Goal: Information Seeking & Learning: Learn about a topic

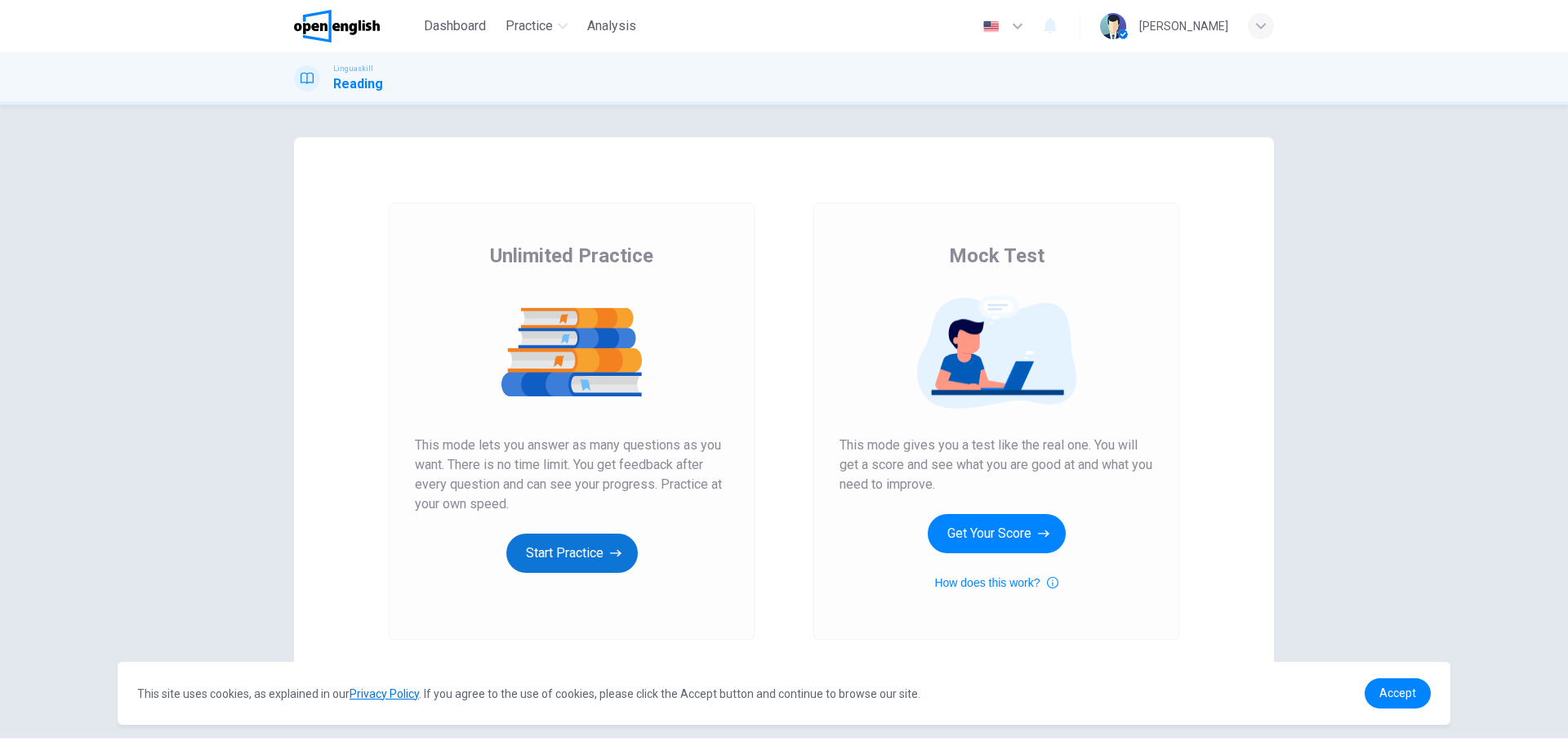
click at [601, 549] on button "Start Practice" at bounding box center [572, 553] width 132 height 39
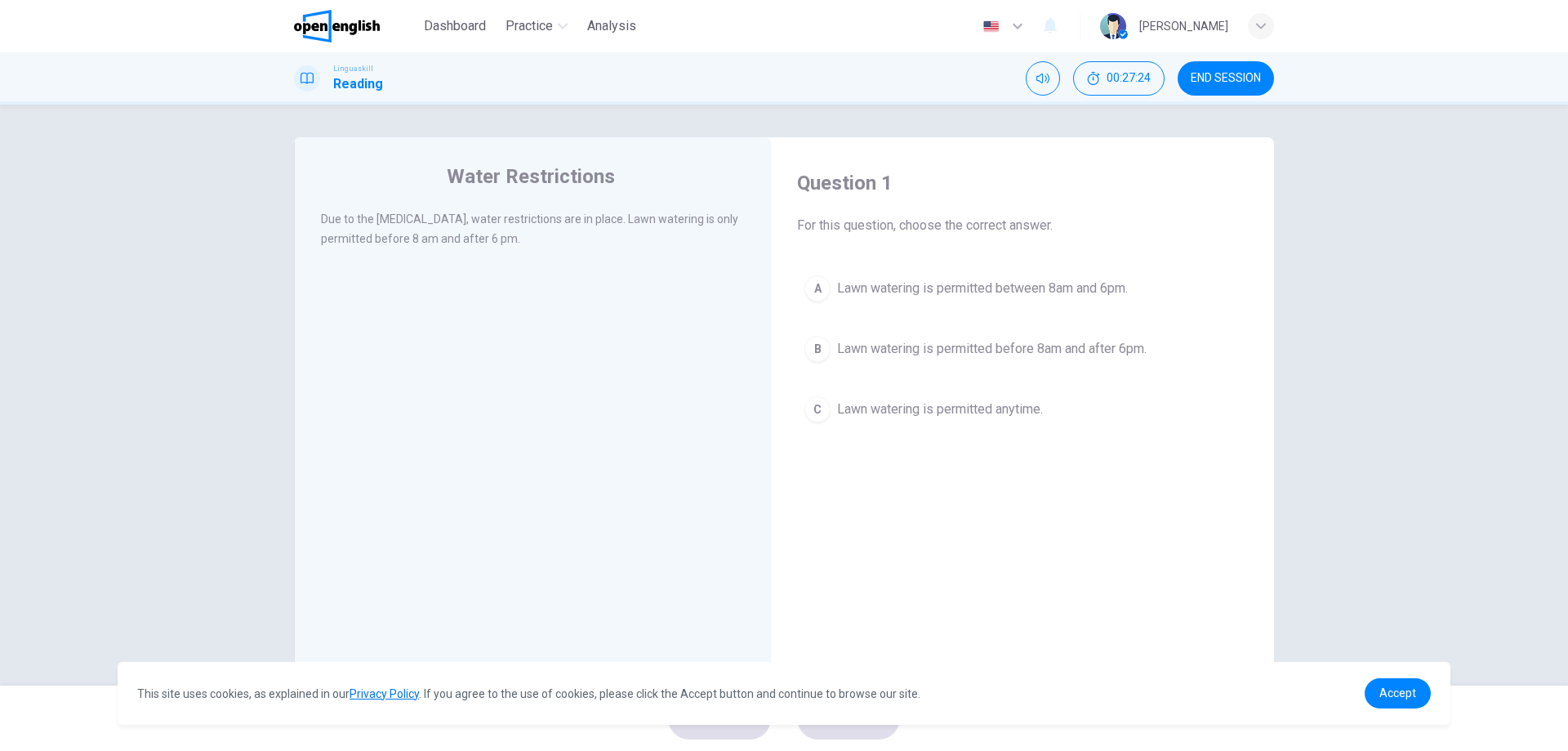
click at [590, 329] on div "Water Restrictions Due to the [MEDICAL_DATA], water restrictions are in place. …" at bounding box center [532, 420] width 477 height 568
click at [808, 343] on div "B" at bounding box center [817, 349] width 26 height 26
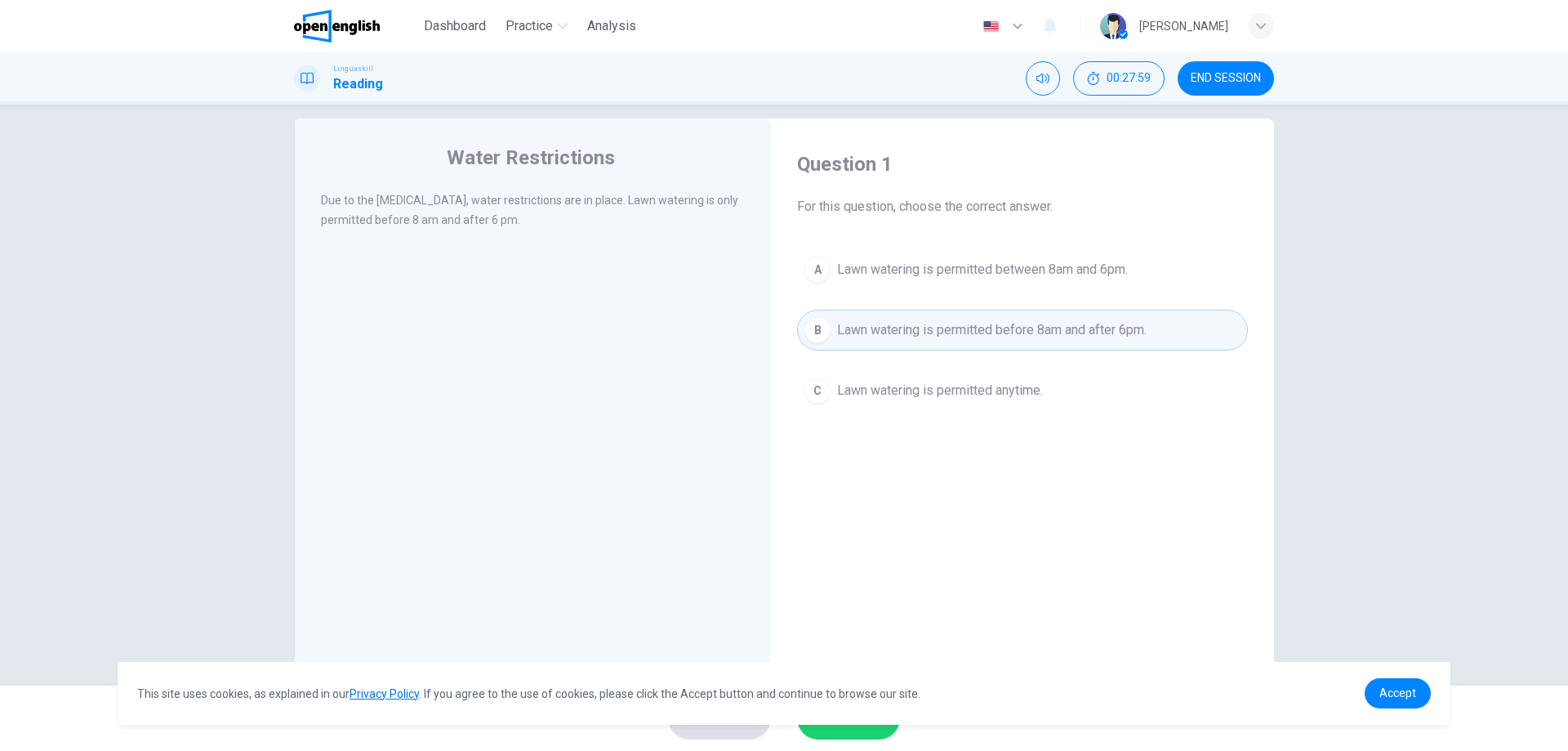
scroll to position [53, 0]
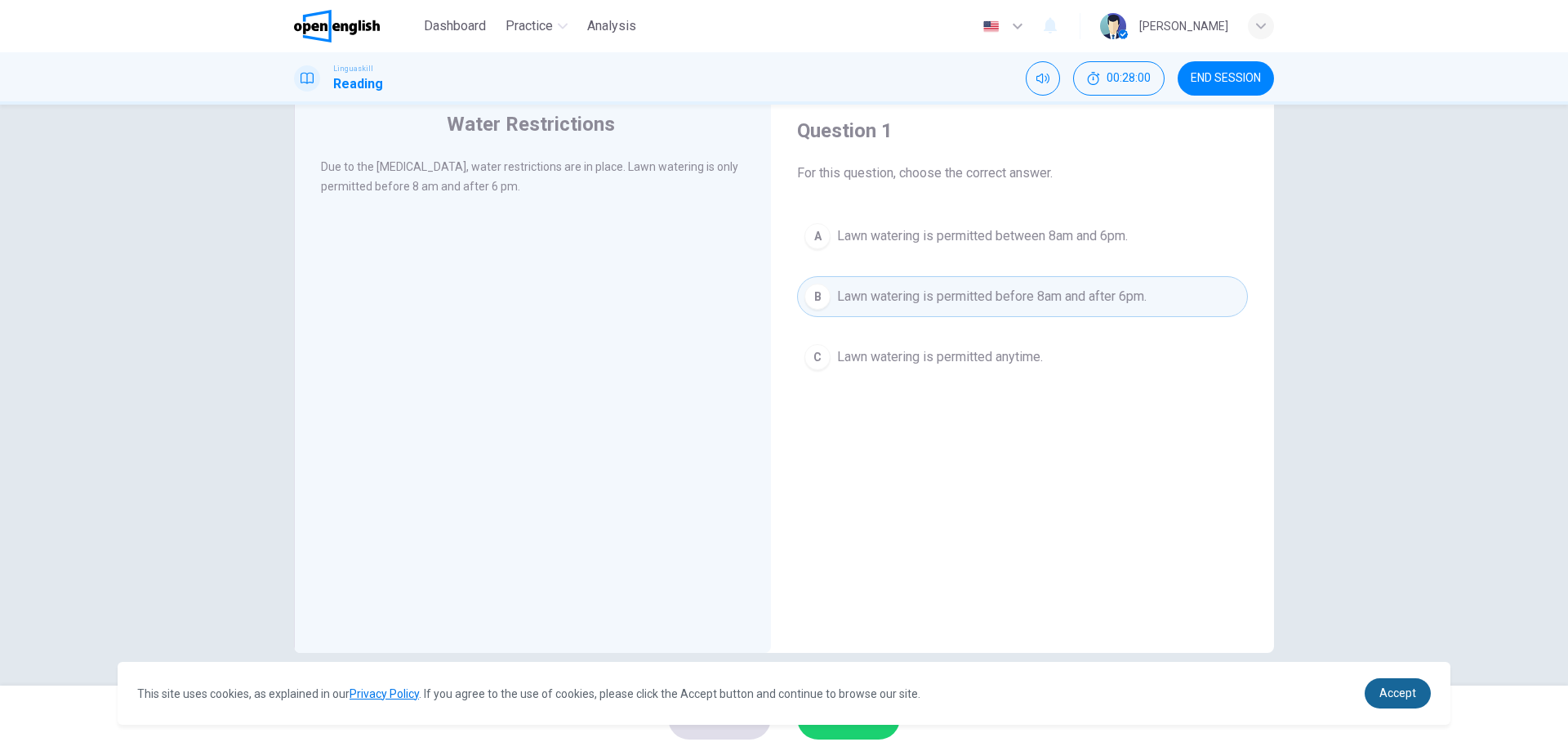
drag, startPoint x: 1436, startPoint y: 697, endPoint x: 1420, endPoint y: 697, distance: 16.0
click at [1430, 697] on div "This site uses cookies, as explained in our Privacy Policy . If you agree to th…" at bounding box center [784, 693] width 1333 height 63
click at [1420, 697] on link "Accept" at bounding box center [1397, 693] width 66 height 30
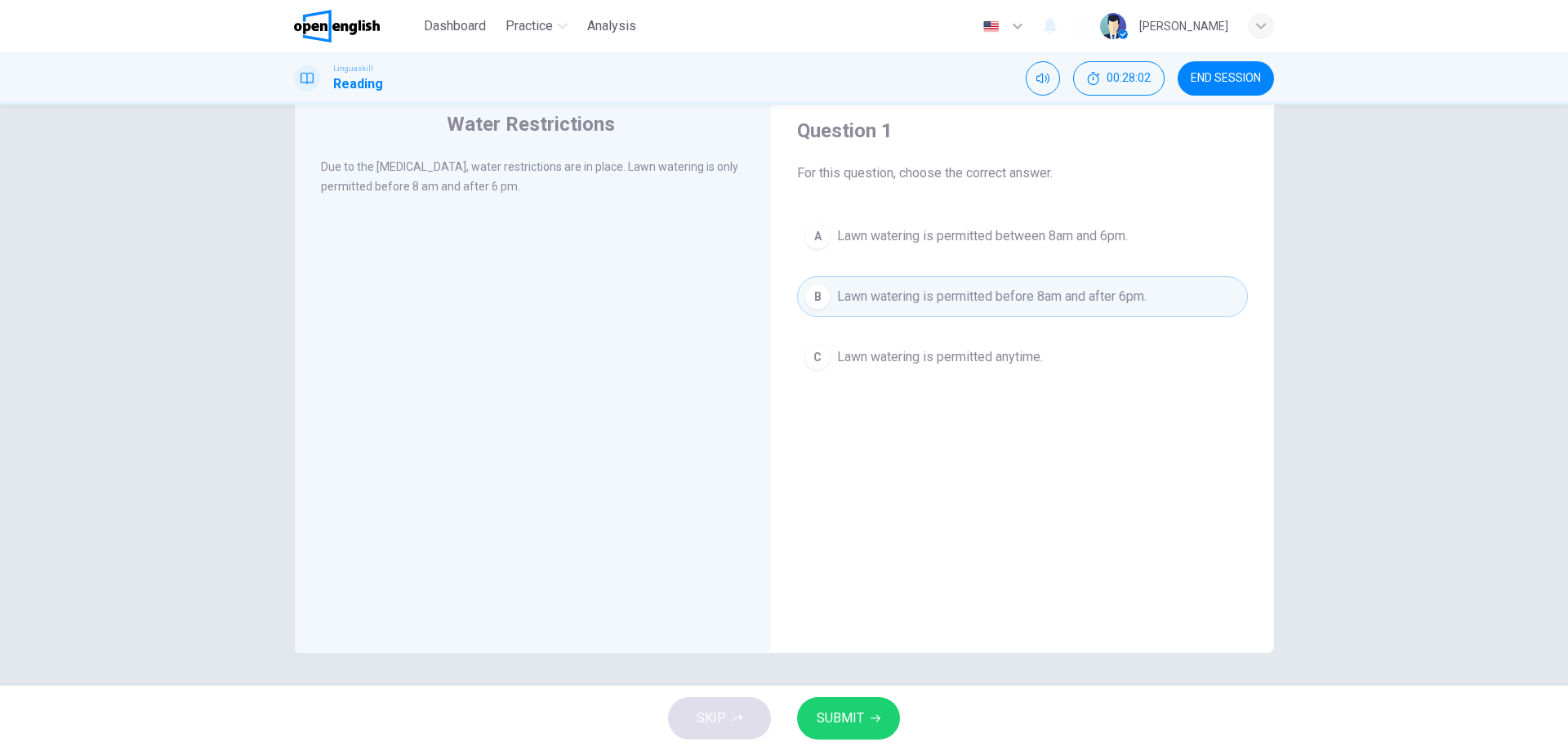
click at [872, 722] on icon "button" at bounding box center [875, 718] width 10 height 10
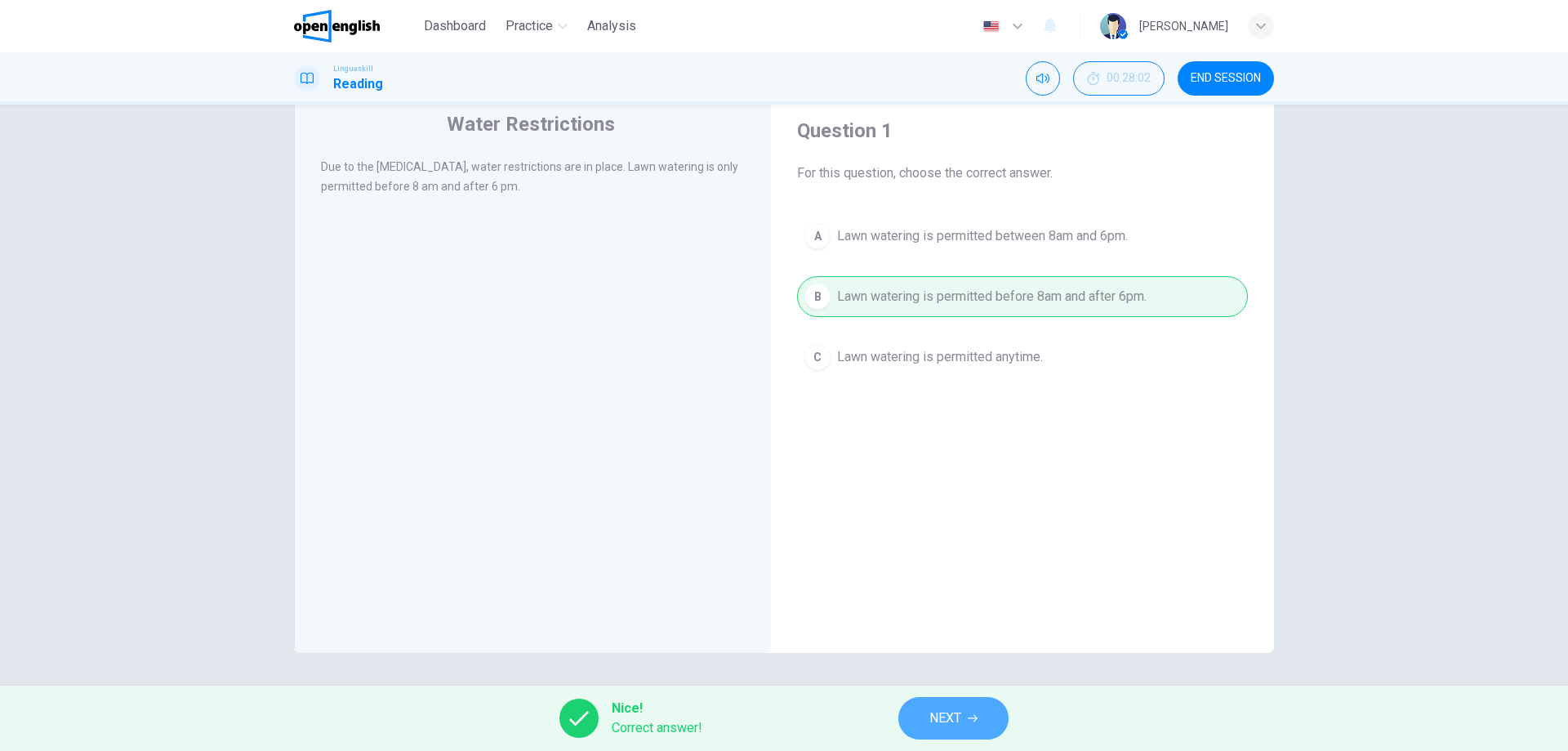
click at [983, 712] on button "NEXT" at bounding box center [954, 718] width 110 height 42
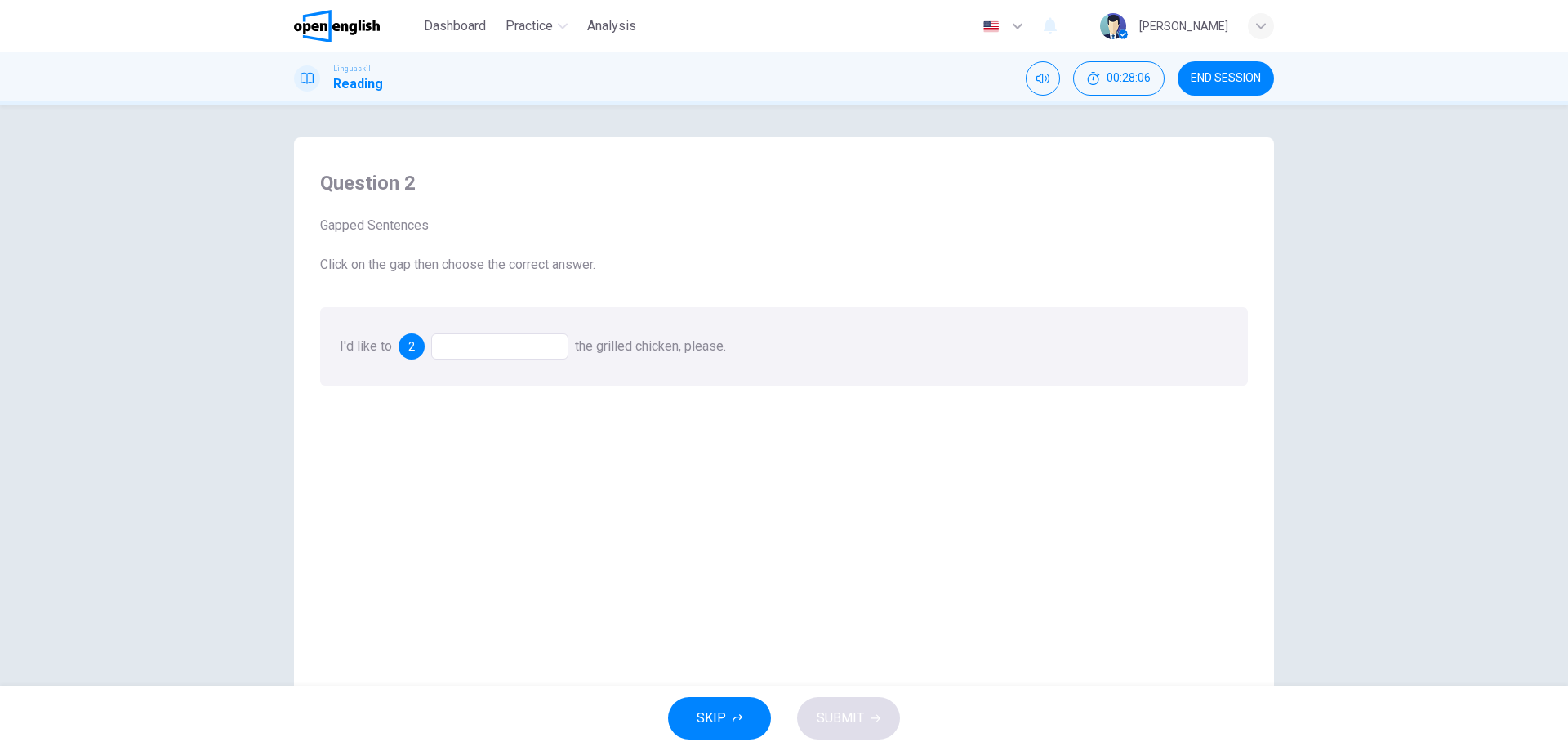
click at [496, 346] on div at bounding box center [500, 347] width 137 height 26
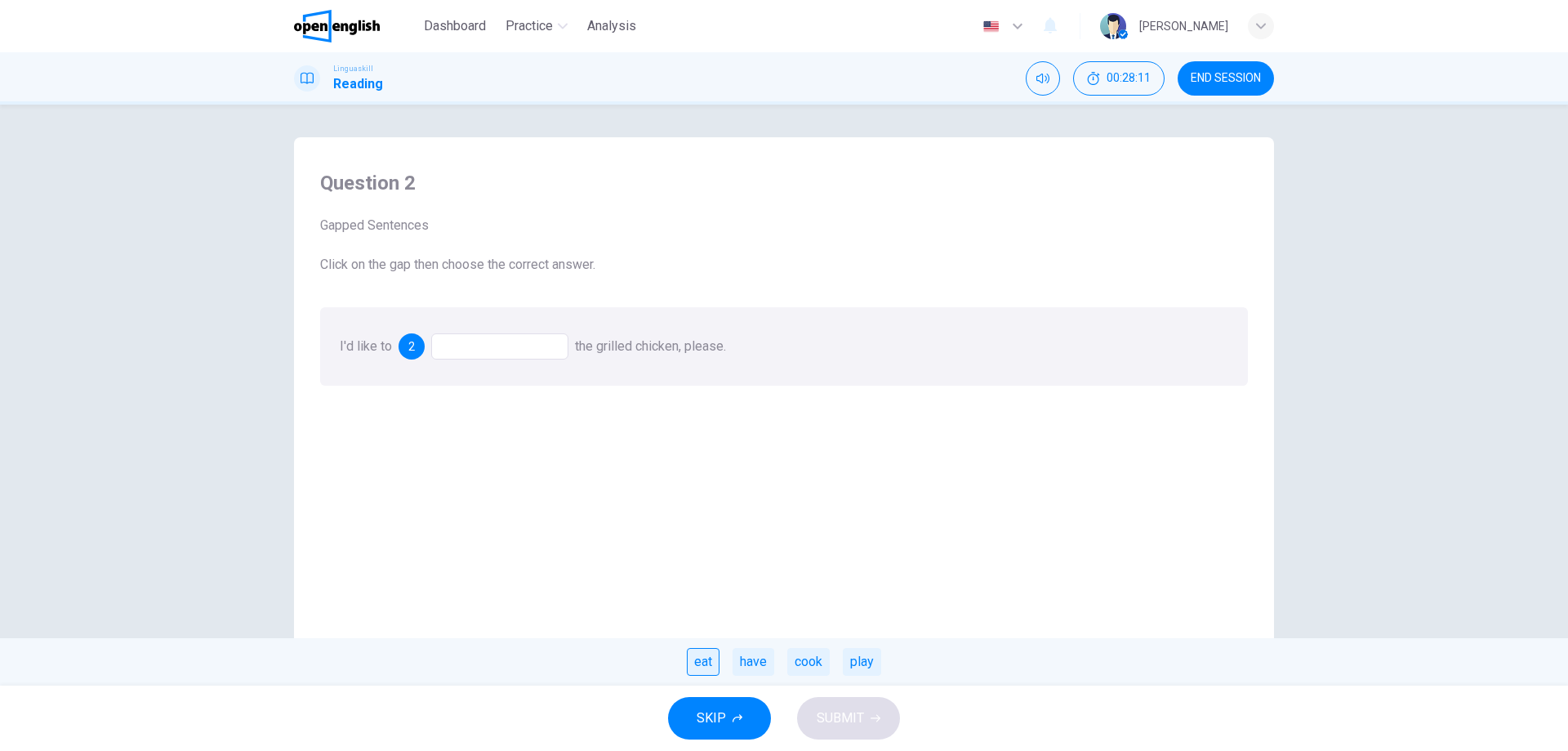
click at [714, 662] on div "eat" at bounding box center [702, 662] width 32 height 28
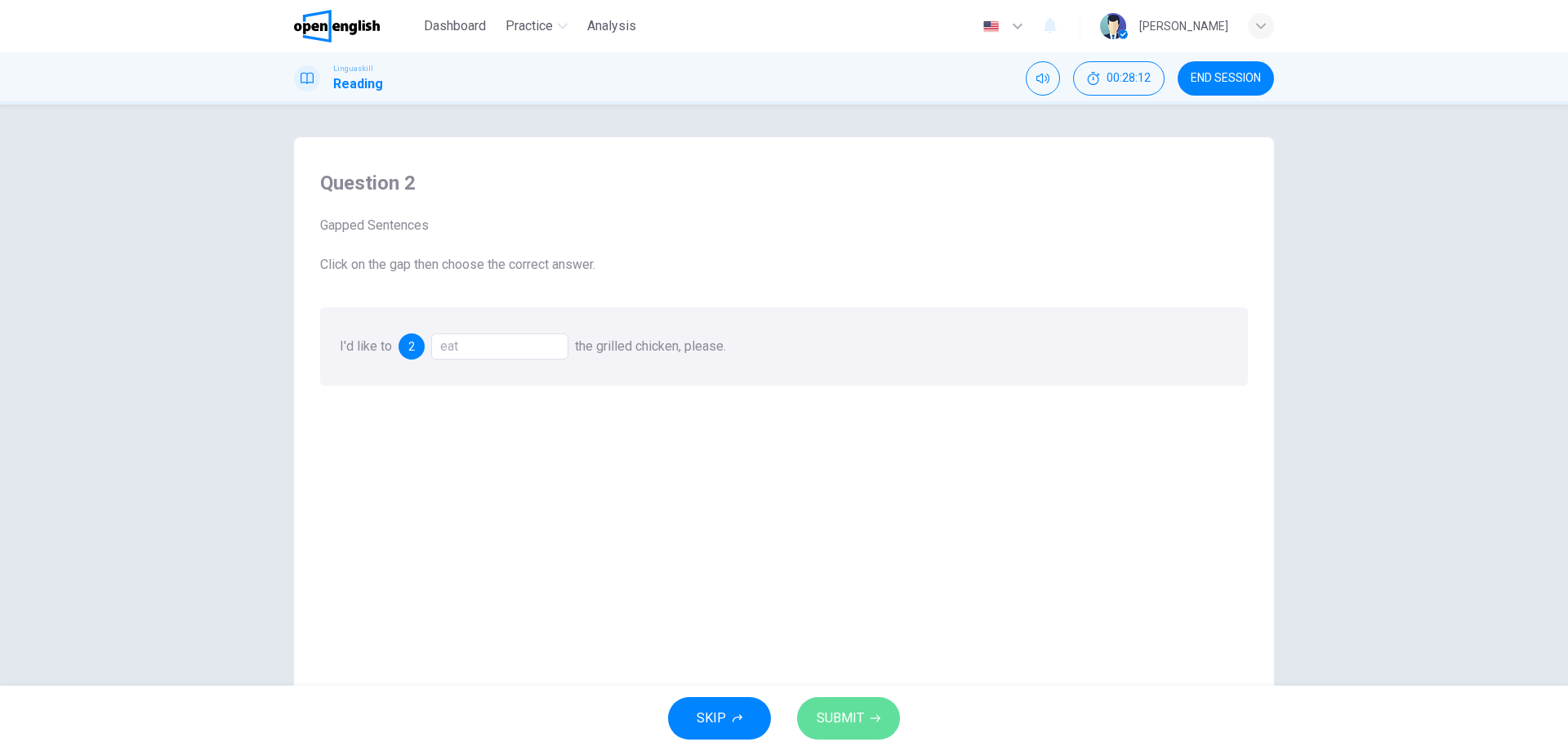
click at [858, 715] on span "SUBMIT" at bounding box center [840, 719] width 47 height 23
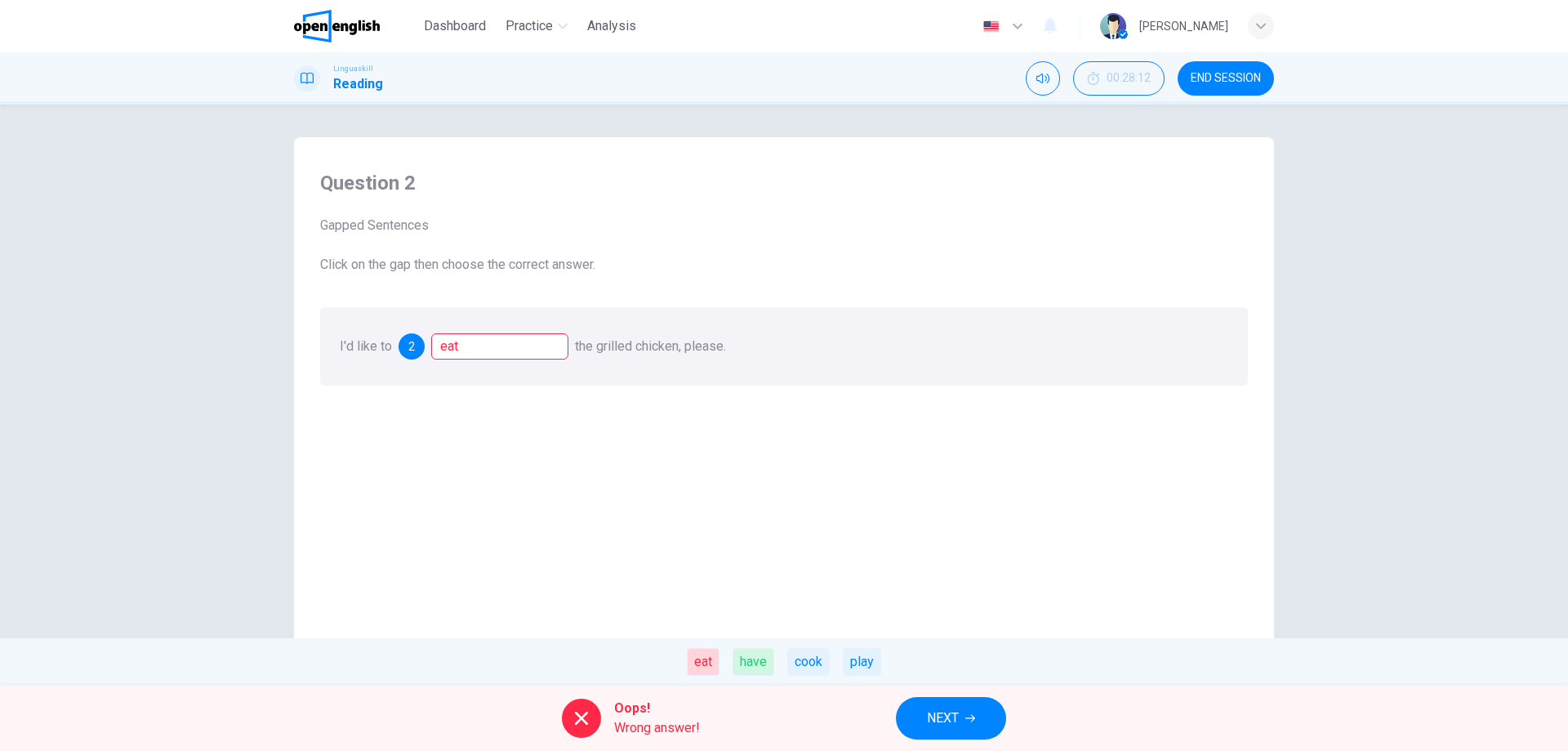
click at [756, 651] on div "have" at bounding box center [752, 662] width 41 height 28
click at [946, 718] on span "NEXT" at bounding box center [943, 719] width 32 height 23
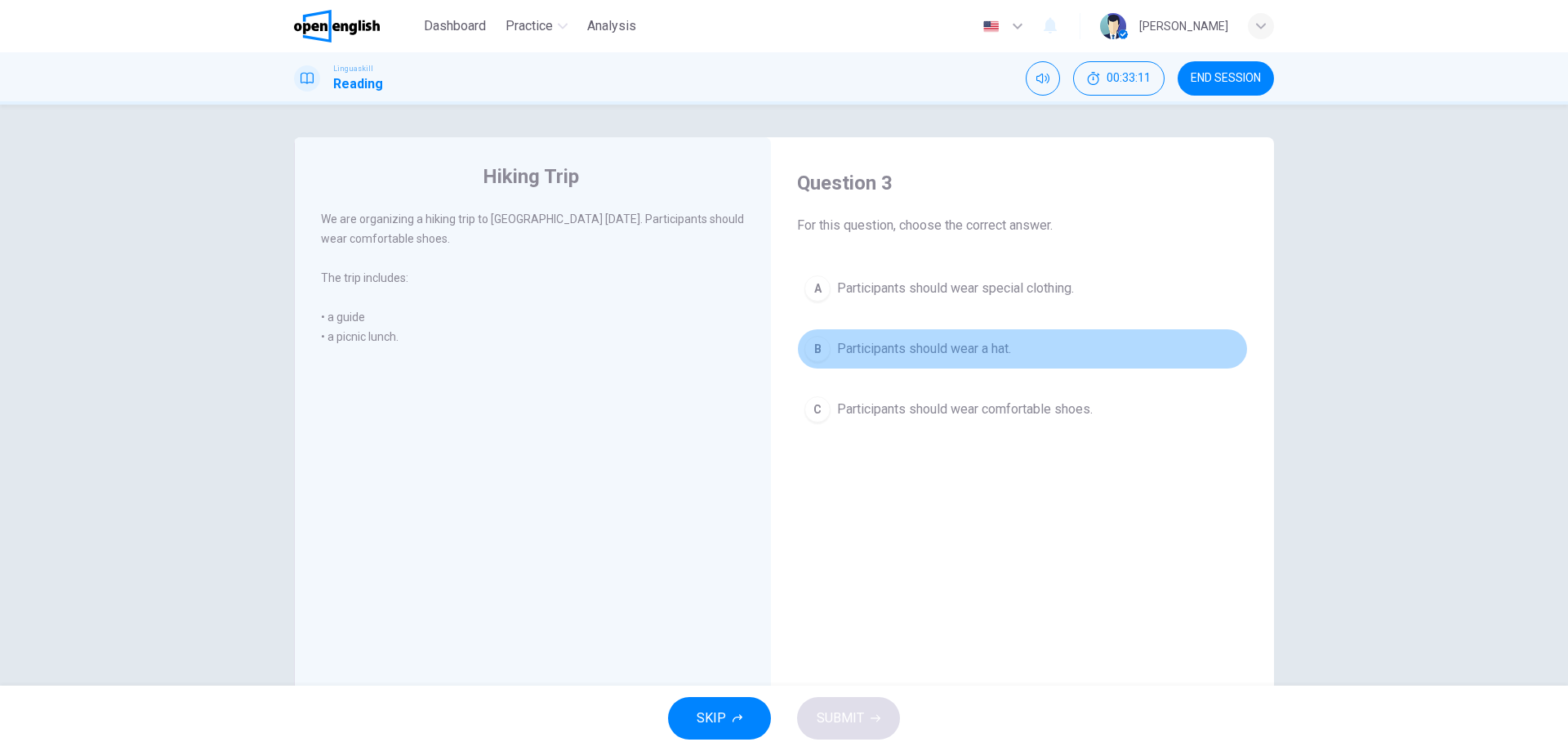
click at [816, 348] on div "B" at bounding box center [817, 349] width 26 height 26
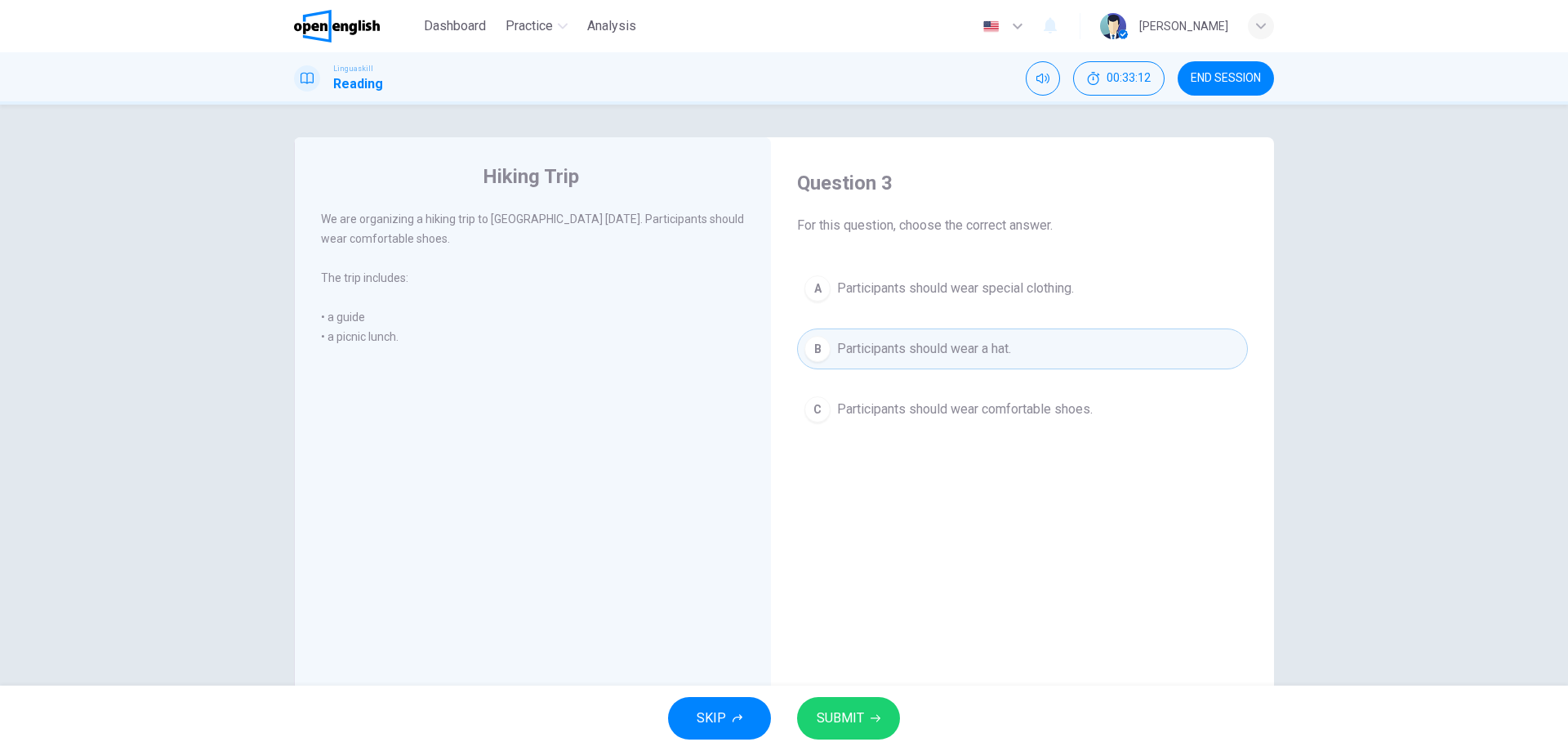
click at [831, 715] on span "SUBMIT" at bounding box center [840, 719] width 47 height 23
